Goal: Task Accomplishment & Management: Manage account settings

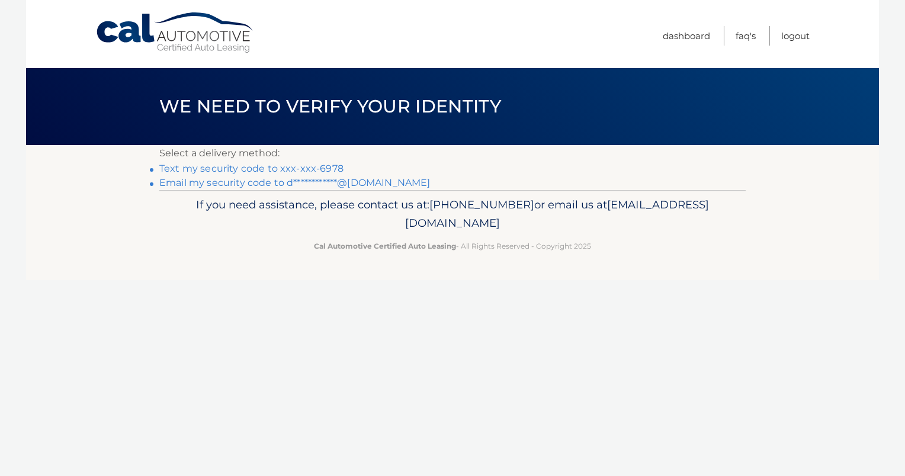
click at [263, 166] on link "Text my security code to xxx-xxx-6978" at bounding box center [251, 168] width 184 height 11
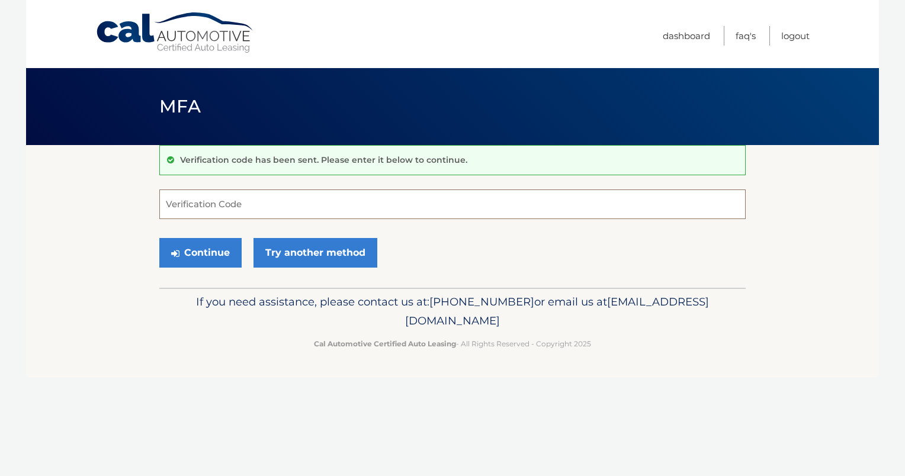
click at [227, 203] on input "Verification Code" at bounding box center [452, 204] width 586 height 30
type input "355862"
click at [202, 252] on button "Continue" at bounding box center [200, 253] width 82 height 30
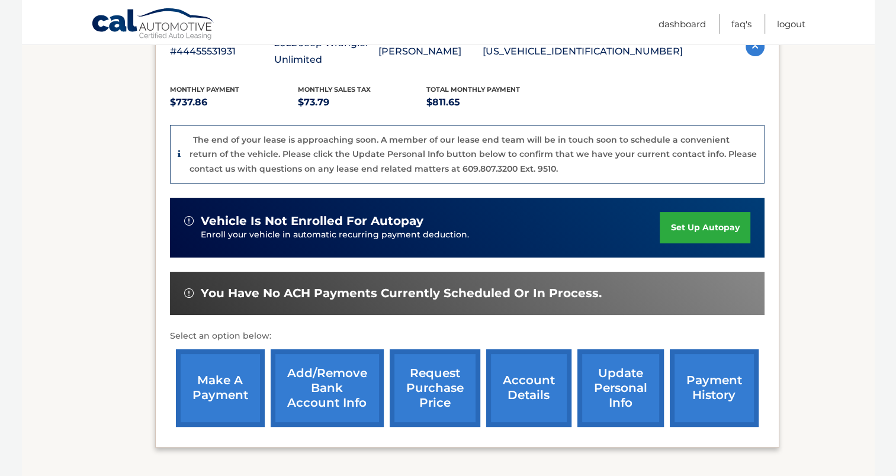
scroll to position [237, 0]
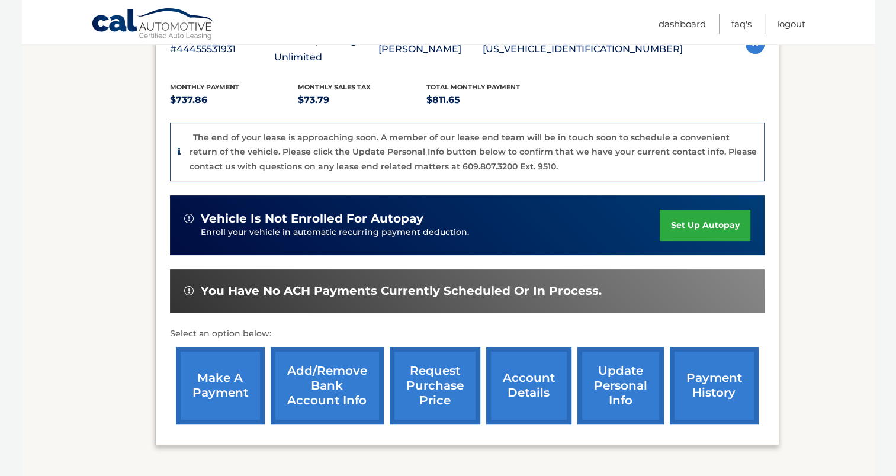
click at [511, 401] on link "account details" at bounding box center [528, 386] width 85 height 78
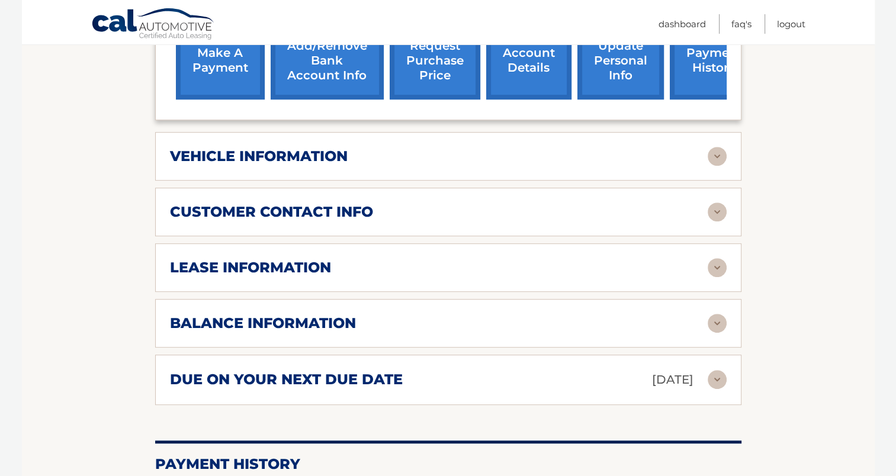
scroll to position [533, 0]
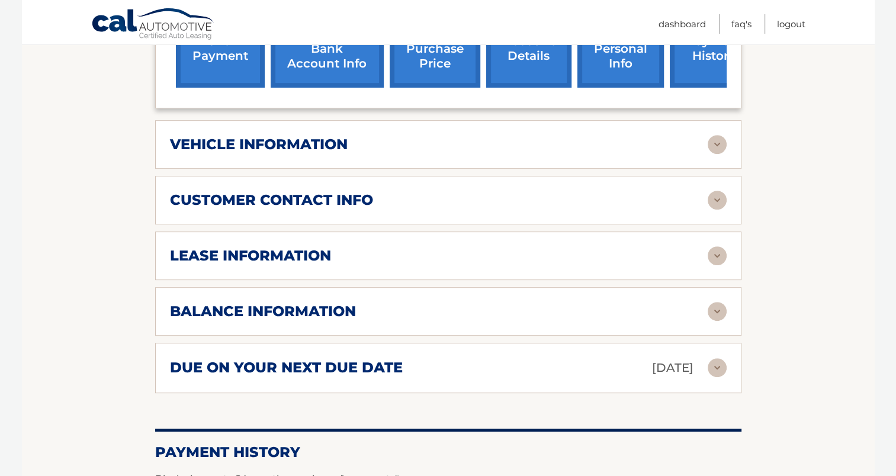
click at [713, 302] on img at bounding box center [716, 311] width 19 height 19
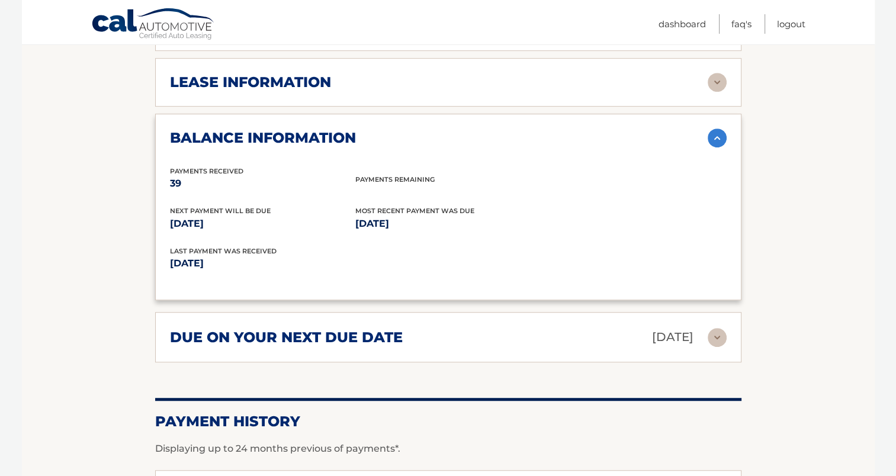
scroll to position [710, 0]
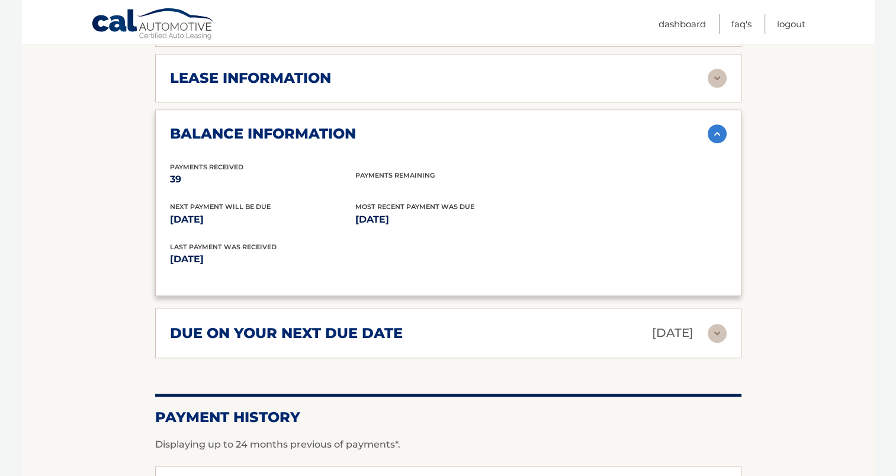
click at [719, 124] on img at bounding box center [716, 133] width 19 height 19
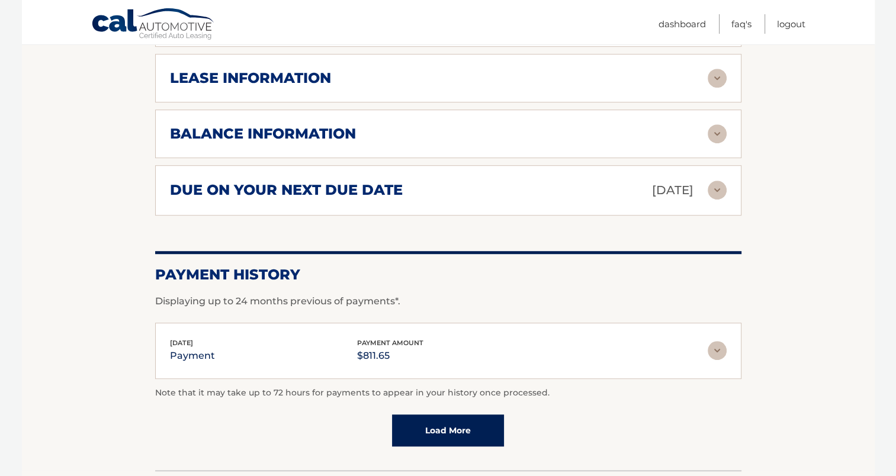
click at [717, 181] on img at bounding box center [716, 190] width 19 height 19
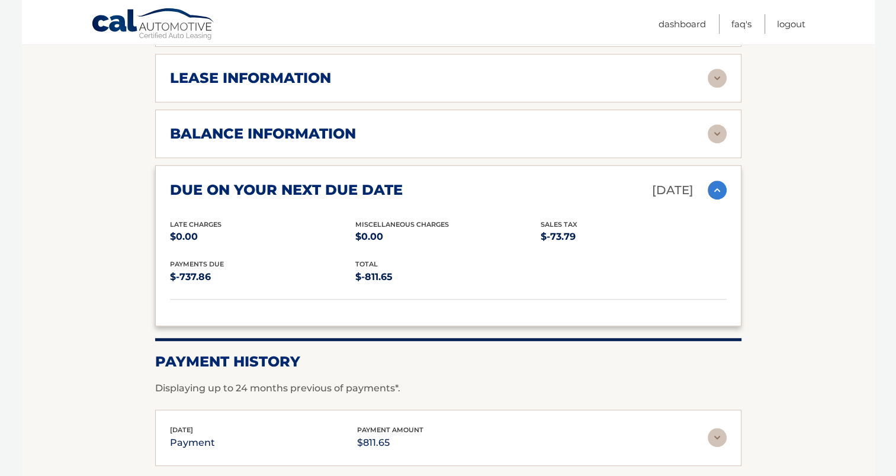
click at [717, 181] on img at bounding box center [716, 190] width 19 height 19
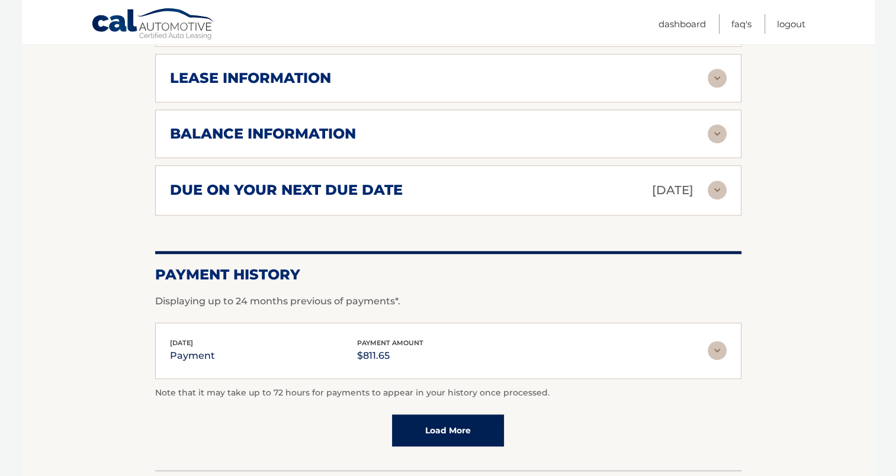
scroll to position [651, 0]
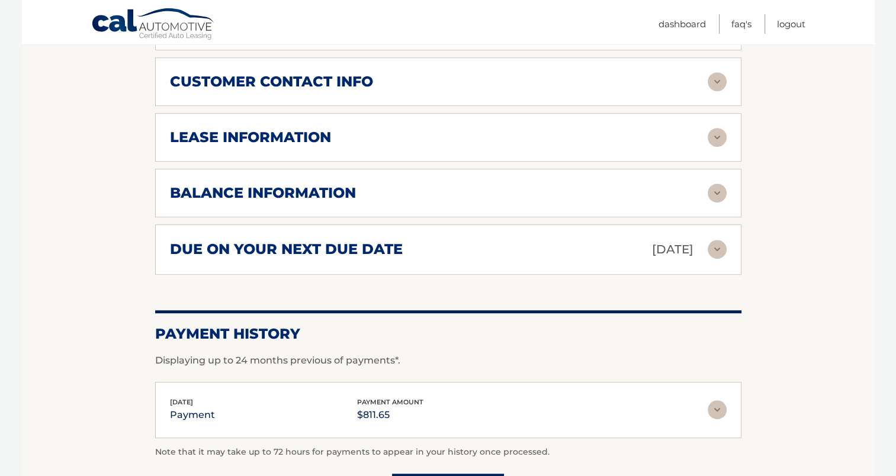
click at [712, 128] on img at bounding box center [716, 137] width 19 height 19
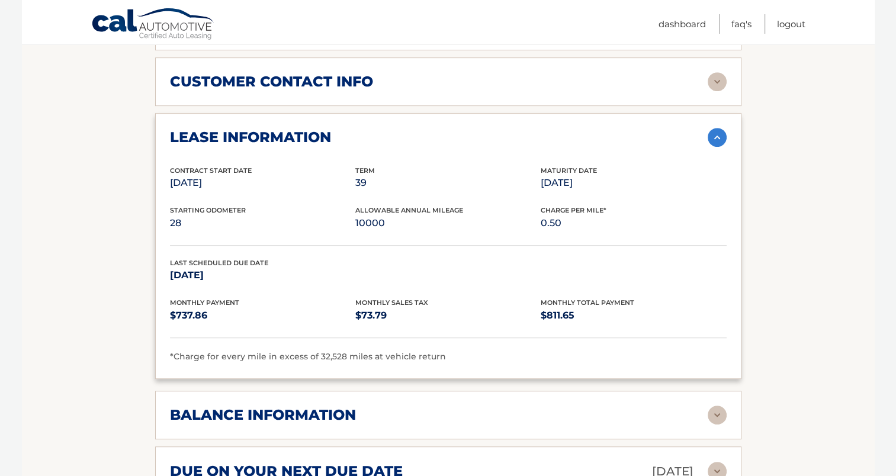
click at [712, 128] on img at bounding box center [716, 137] width 19 height 19
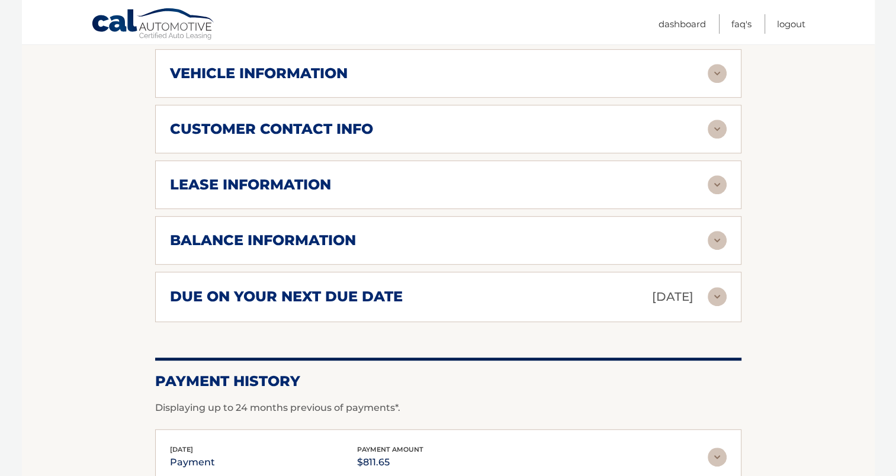
scroll to position [592, 0]
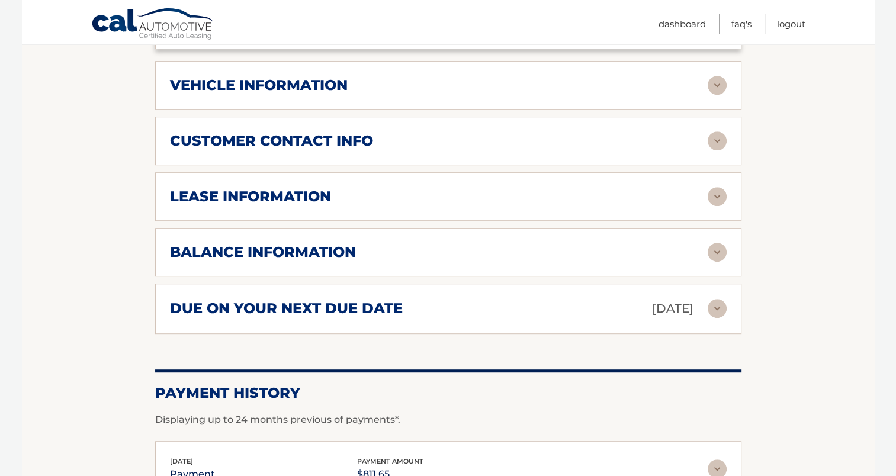
click at [715, 131] on img at bounding box center [716, 140] width 19 height 19
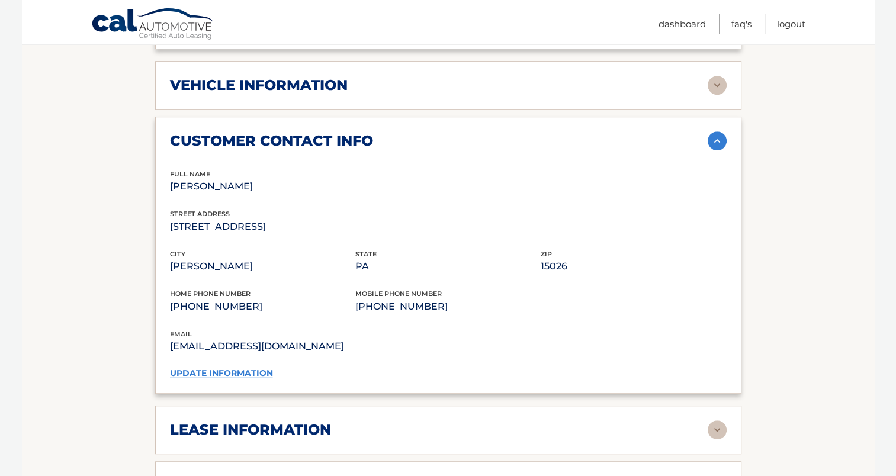
click at [715, 131] on img at bounding box center [716, 140] width 19 height 19
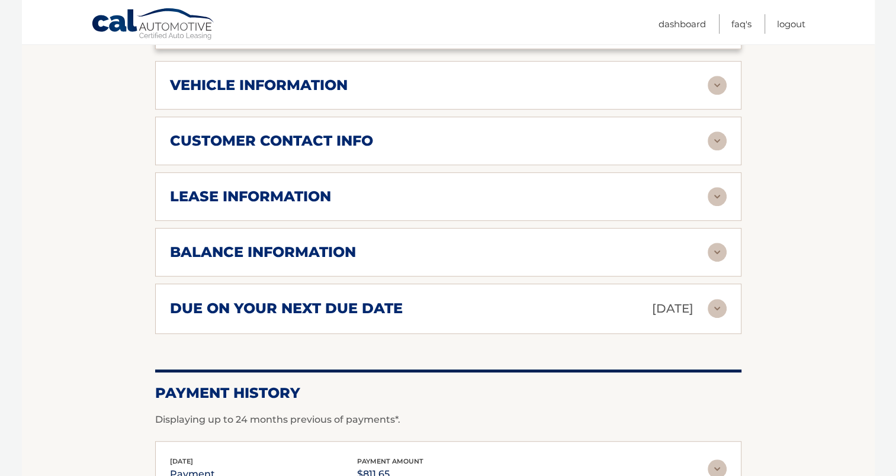
click at [715, 131] on img at bounding box center [716, 140] width 19 height 19
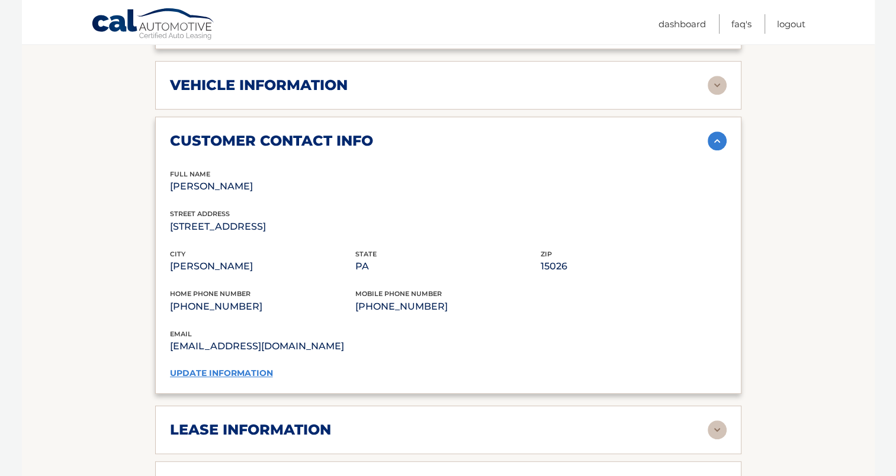
click at [715, 131] on img at bounding box center [716, 140] width 19 height 19
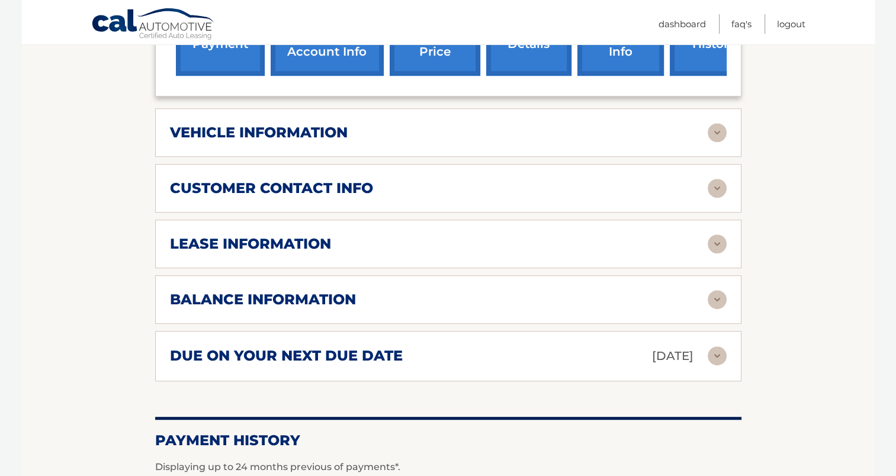
scroll to position [533, 0]
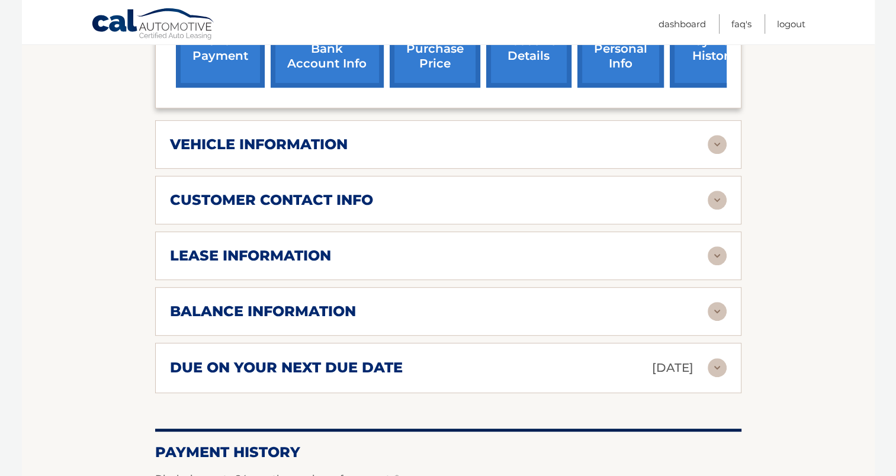
click at [715, 135] on img at bounding box center [716, 144] width 19 height 19
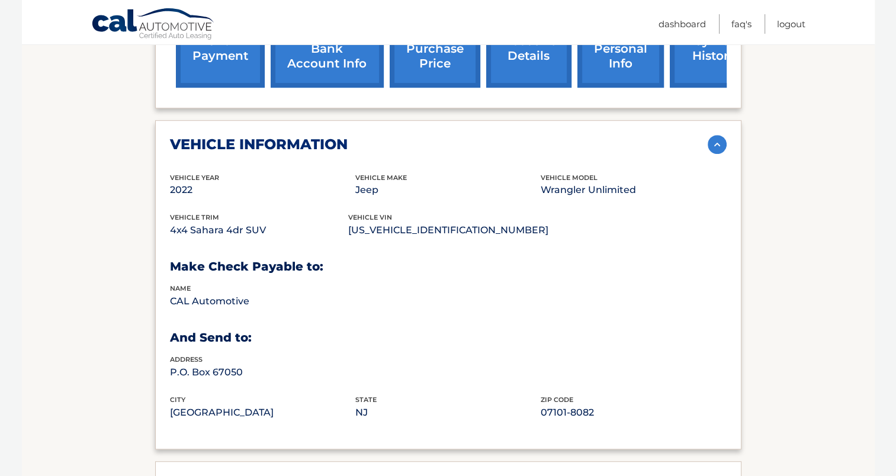
click at [715, 135] on img at bounding box center [716, 144] width 19 height 19
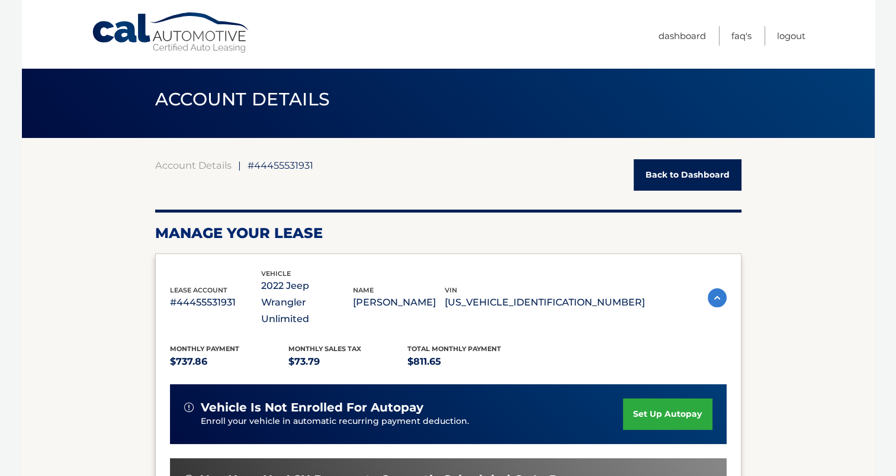
scroll to position [0, 0]
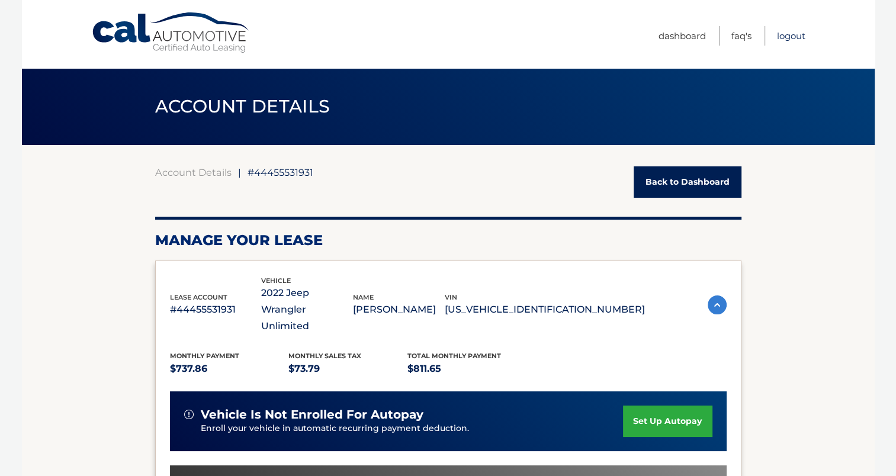
click at [790, 33] on link "Logout" at bounding box center [791, 36] width 28 height 20
